Goal: Transaction & Acquisition: Download file/media

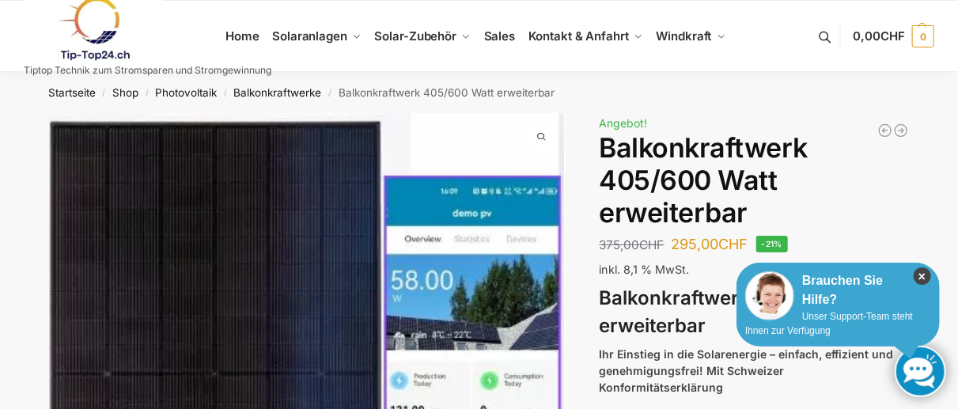
click at [922, 269] on icon "×" at bounding box center [922, 275] width 17 height 17
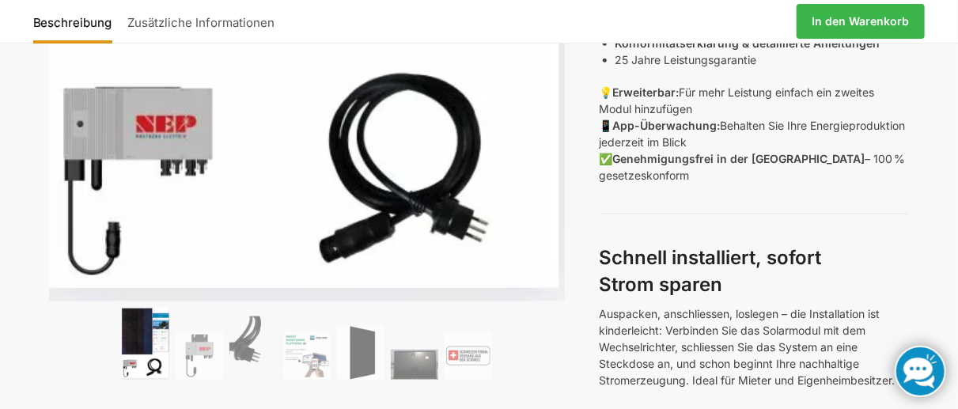
scroll to position [683, 0]
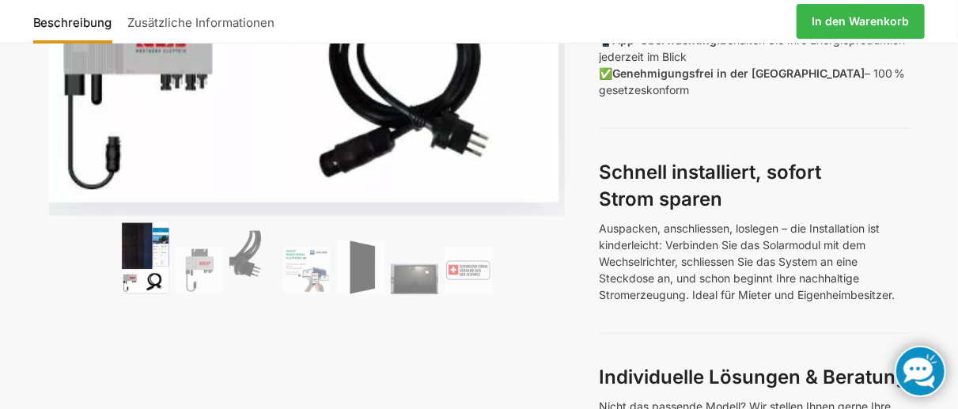
click at [137, 239] on img at bounding box center [145, 258] width 47 height 73
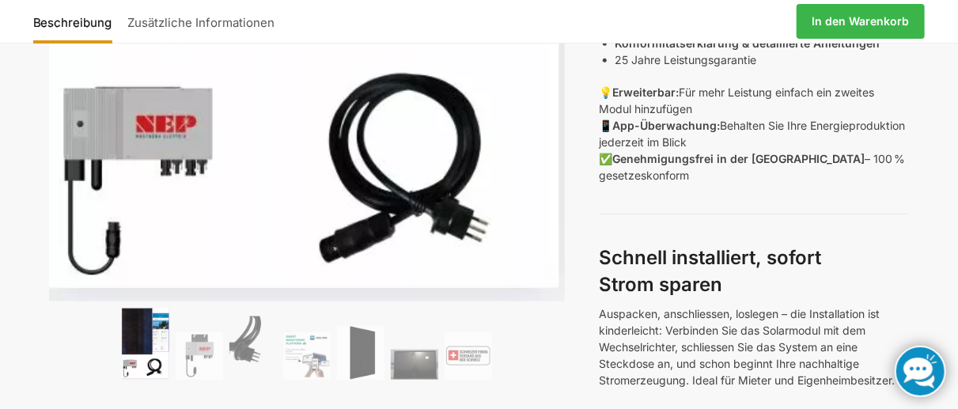
click at [199, 340] on img at bounding box center [199, 355] width 47 height 47
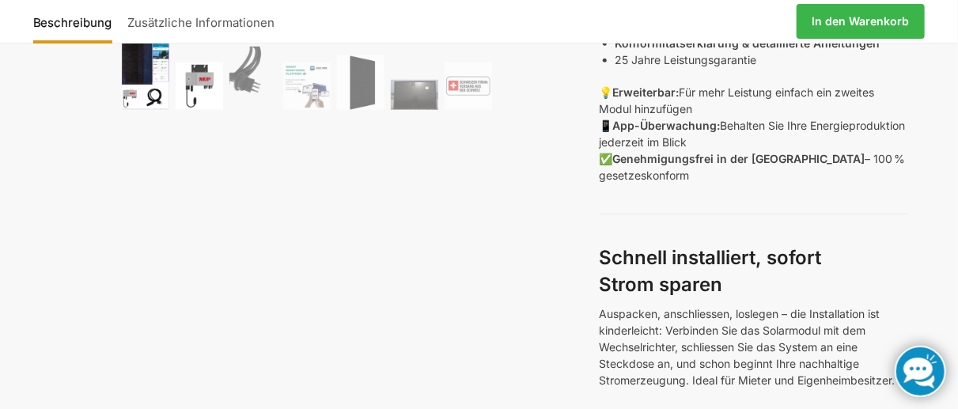
click at [142, 72] on img at bounding box center [145, 73] width 47 height 73
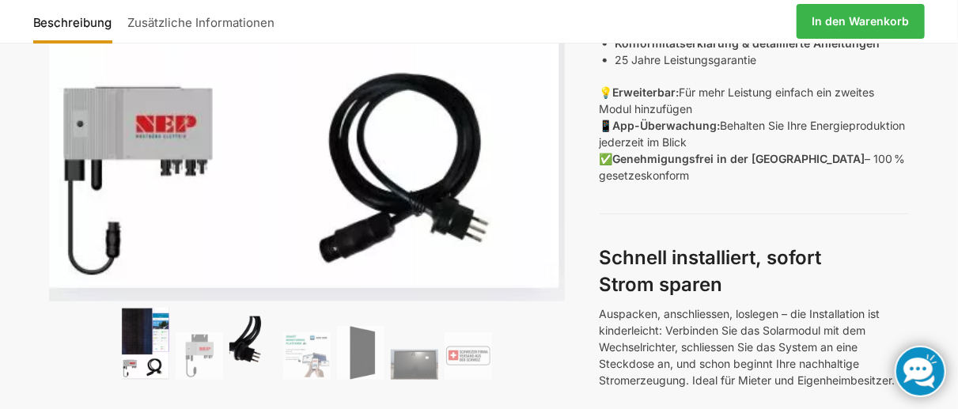
click at [252, 328] on img at bounding box center [252, 347] width 47 height 63
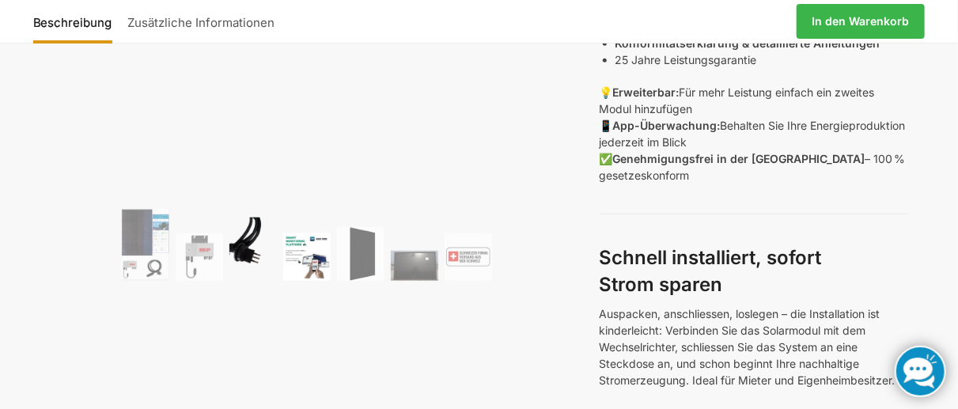
click at [321, 256] on img at bounding box center [306, 256] width 47 height 47
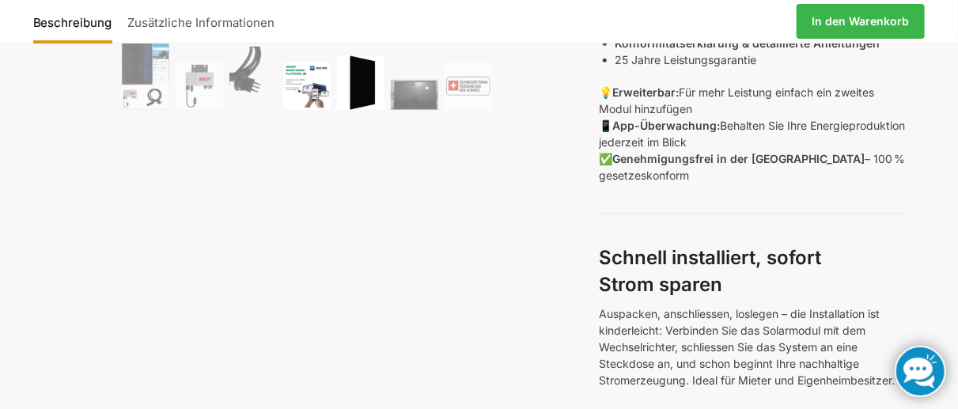
click at [361, 88] on img at bounding box center [360, 82] width 47 height 55
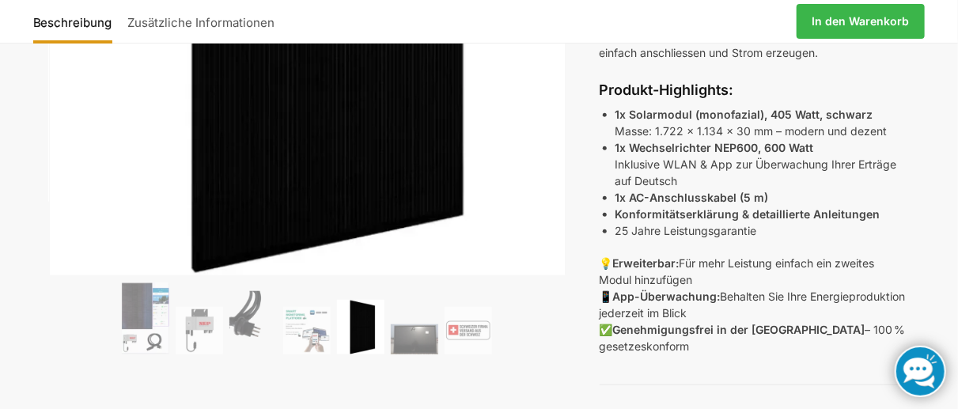
scroll to position [342, 0]
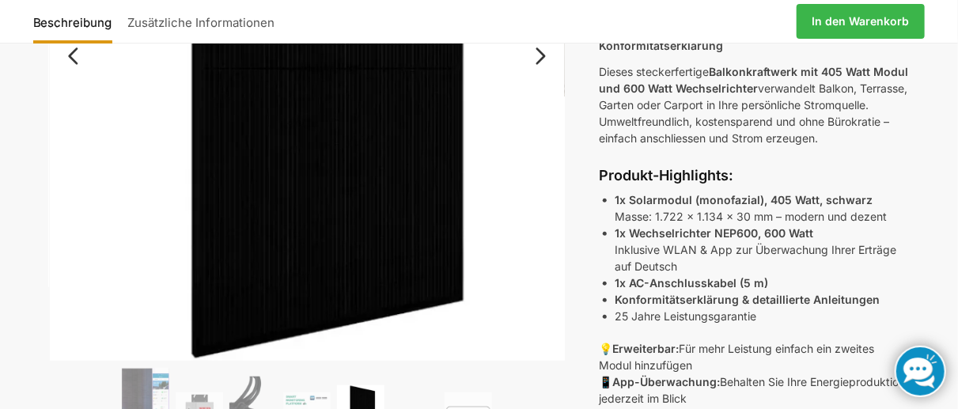
click at [543, 59] on link "Next" at bounding box center [538, 64] width 53 height 16
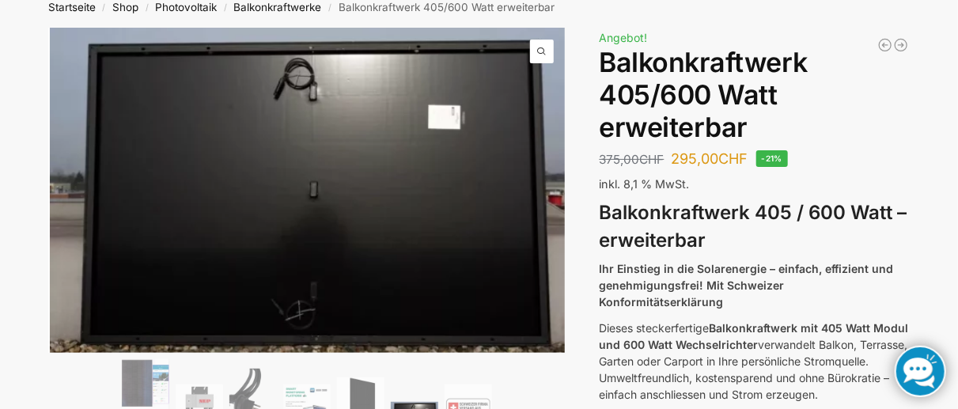
scroll to position [0, 0]
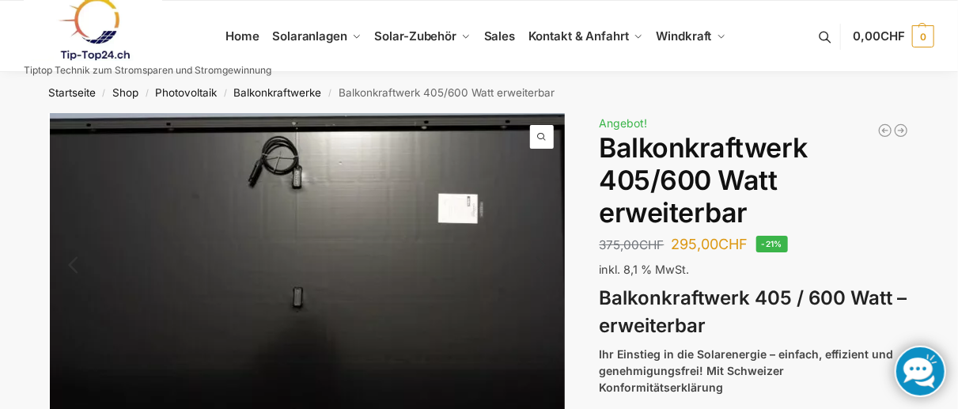
click at [384, 176] on img at bounding box center [290, 298] width 633 height 399
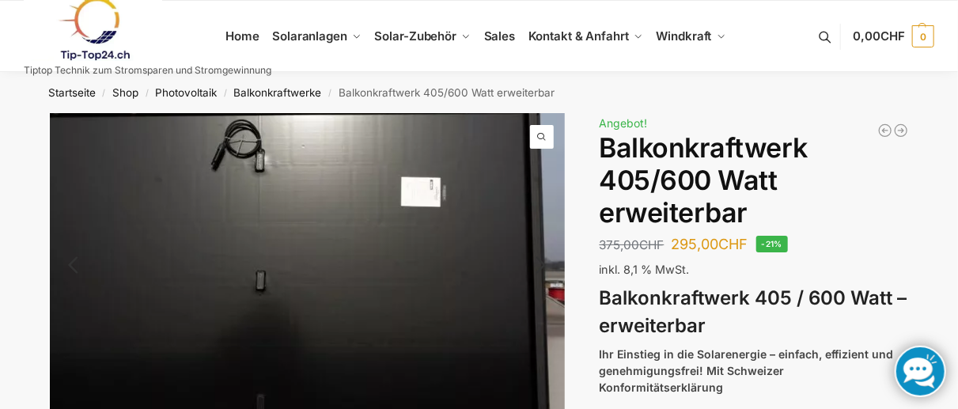
click at [546, 251] on img at bounding box center [253, 281] width 633 height 399
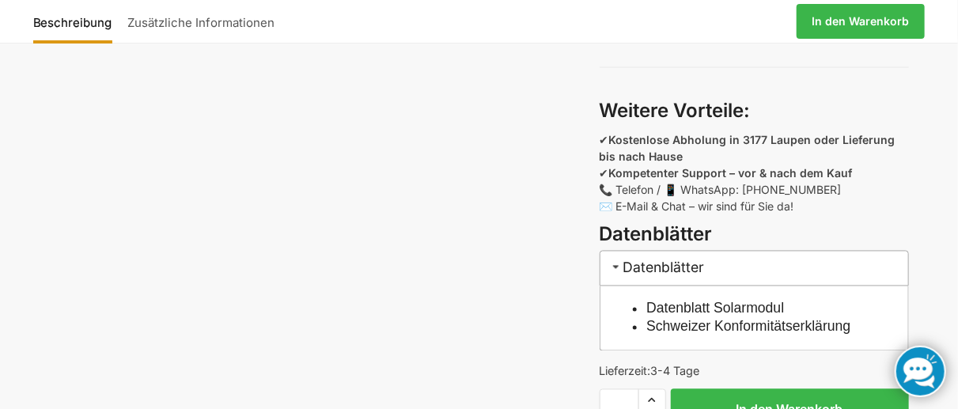
scroll to position [1196, 0]
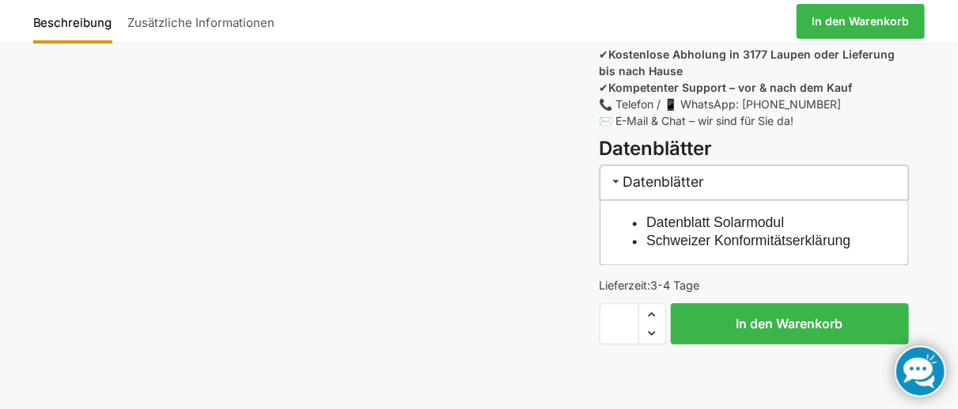
click at [689, 215] on link "Datenblatt Solarmodul" at bounding box center [715, 223] width 138 height 16
